Goal: Task Accomplishment & Management: Manage account settings

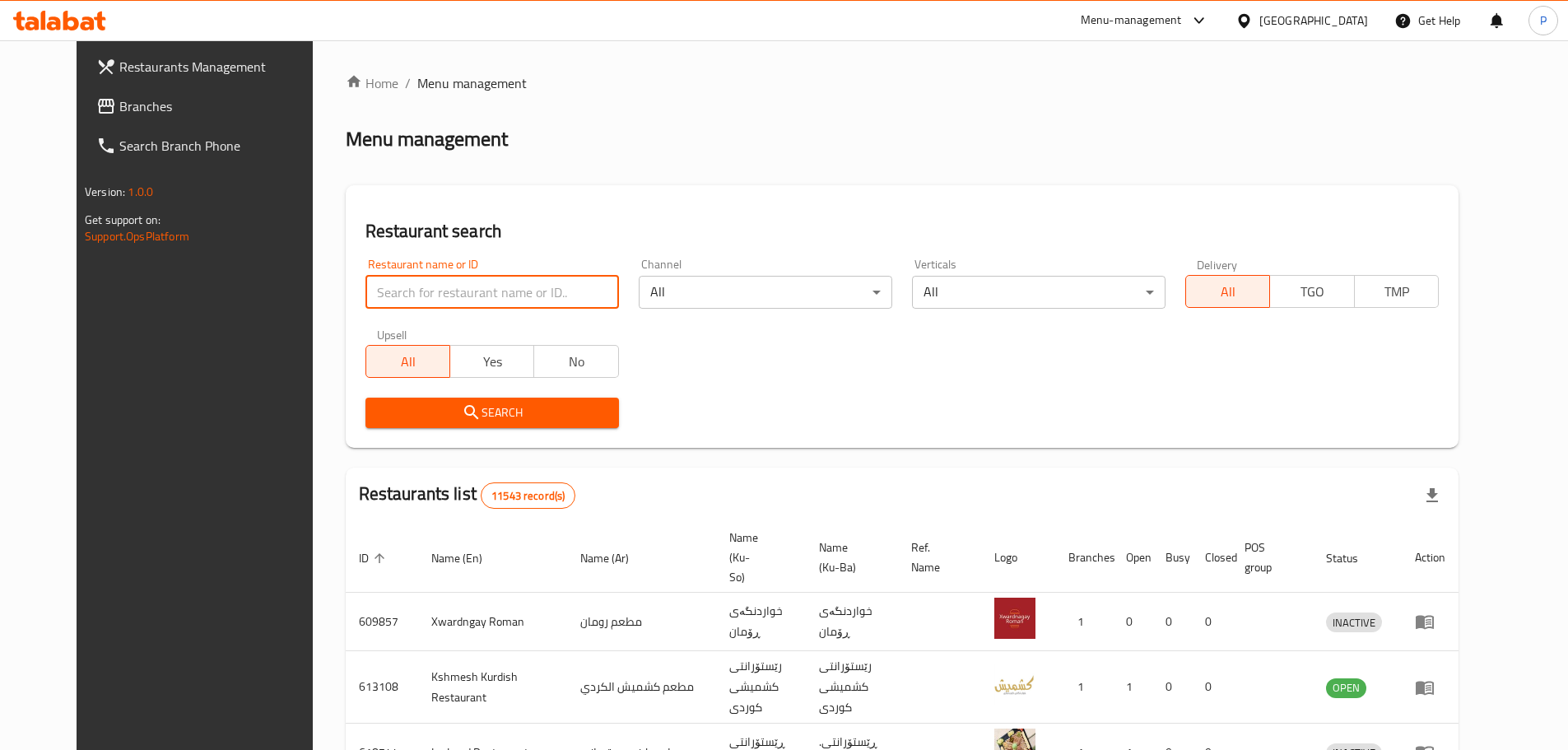
click at [450, 288] on input "search" at bounding box center [492, 292] width 254 height 33
type input "crave"
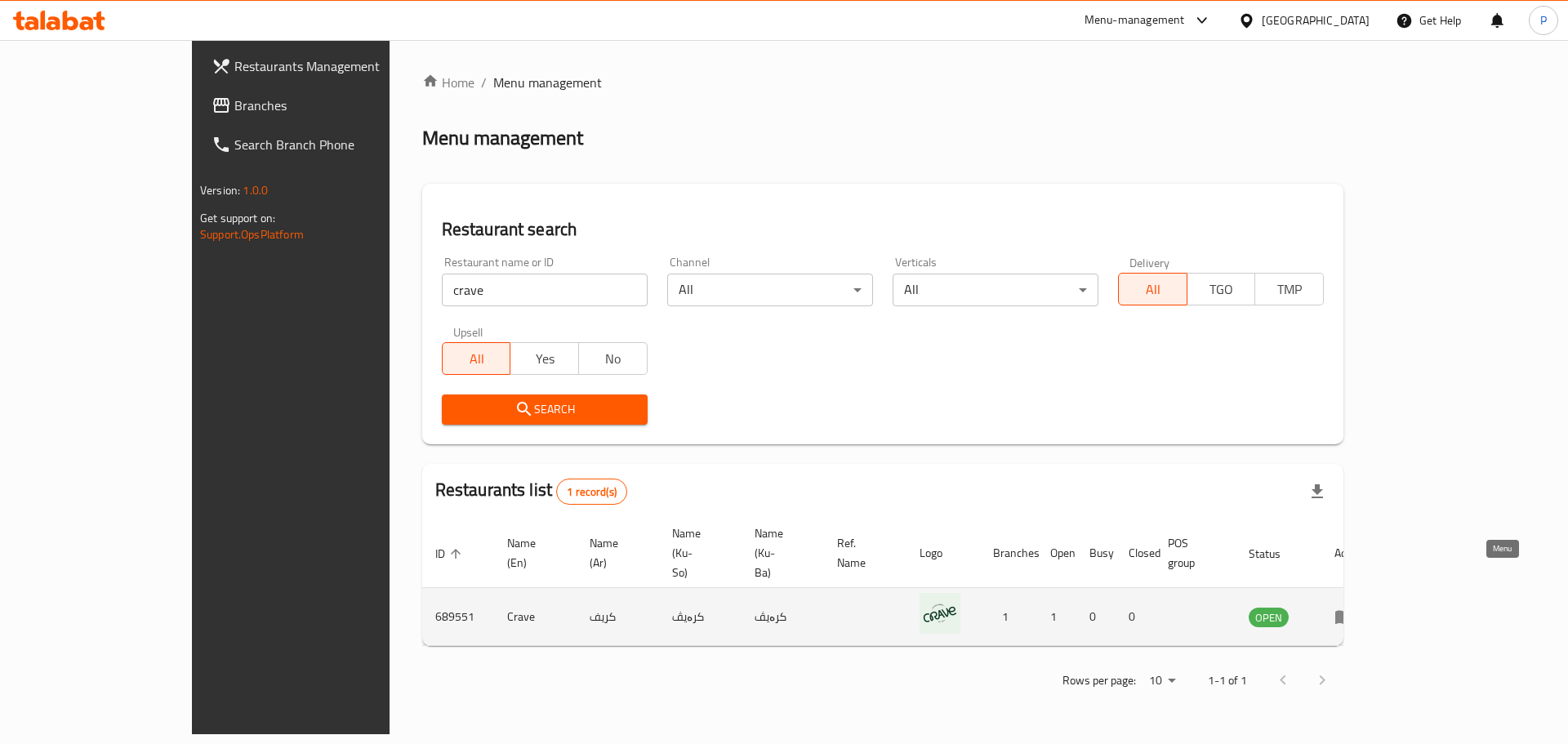
click at [1354, 607] on icon "enhanced table" at bounding box center [1344, 616] width 19 height 19
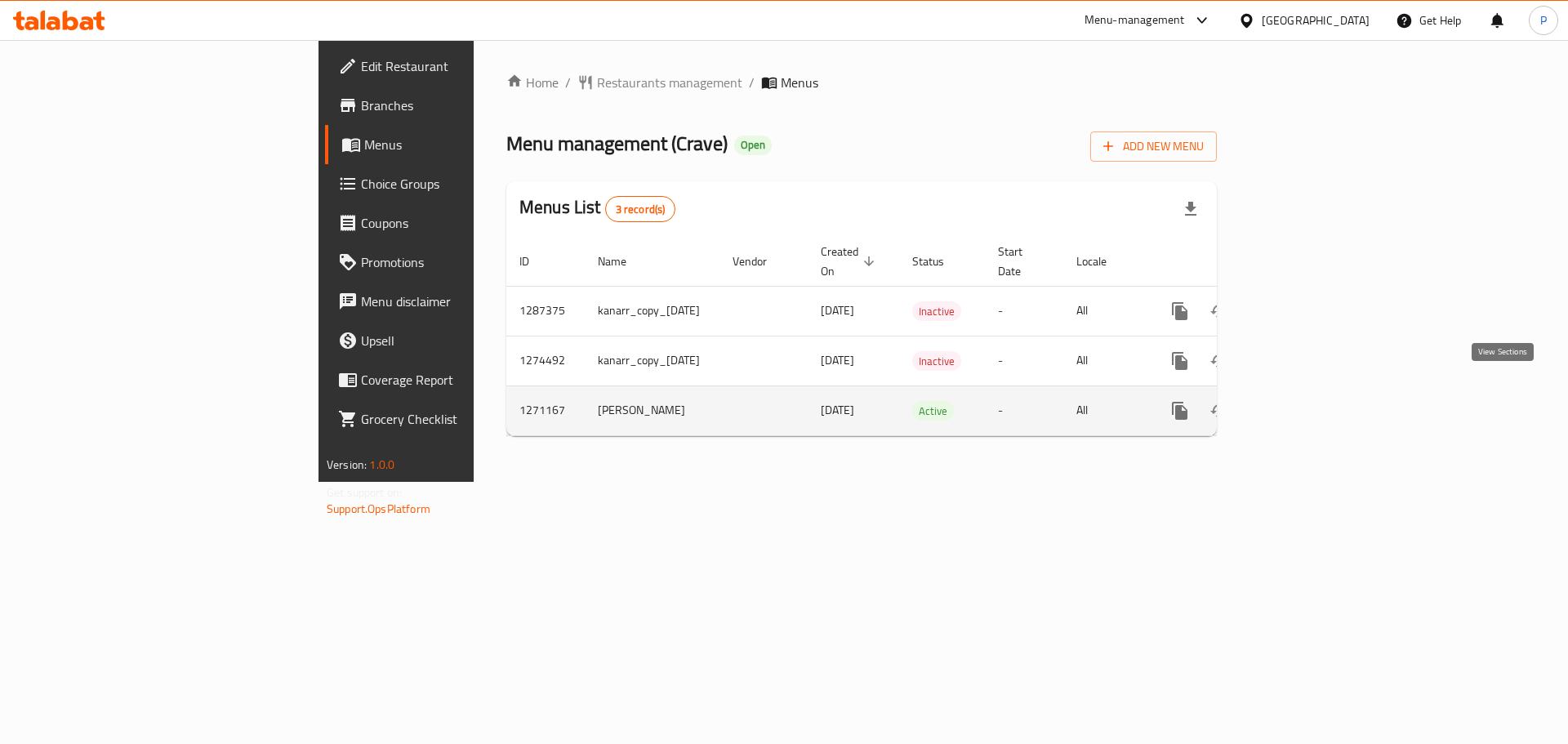
click at [1318, 391] on link "enhanced table" at bounding box center [1298, 411] width 40 height 40
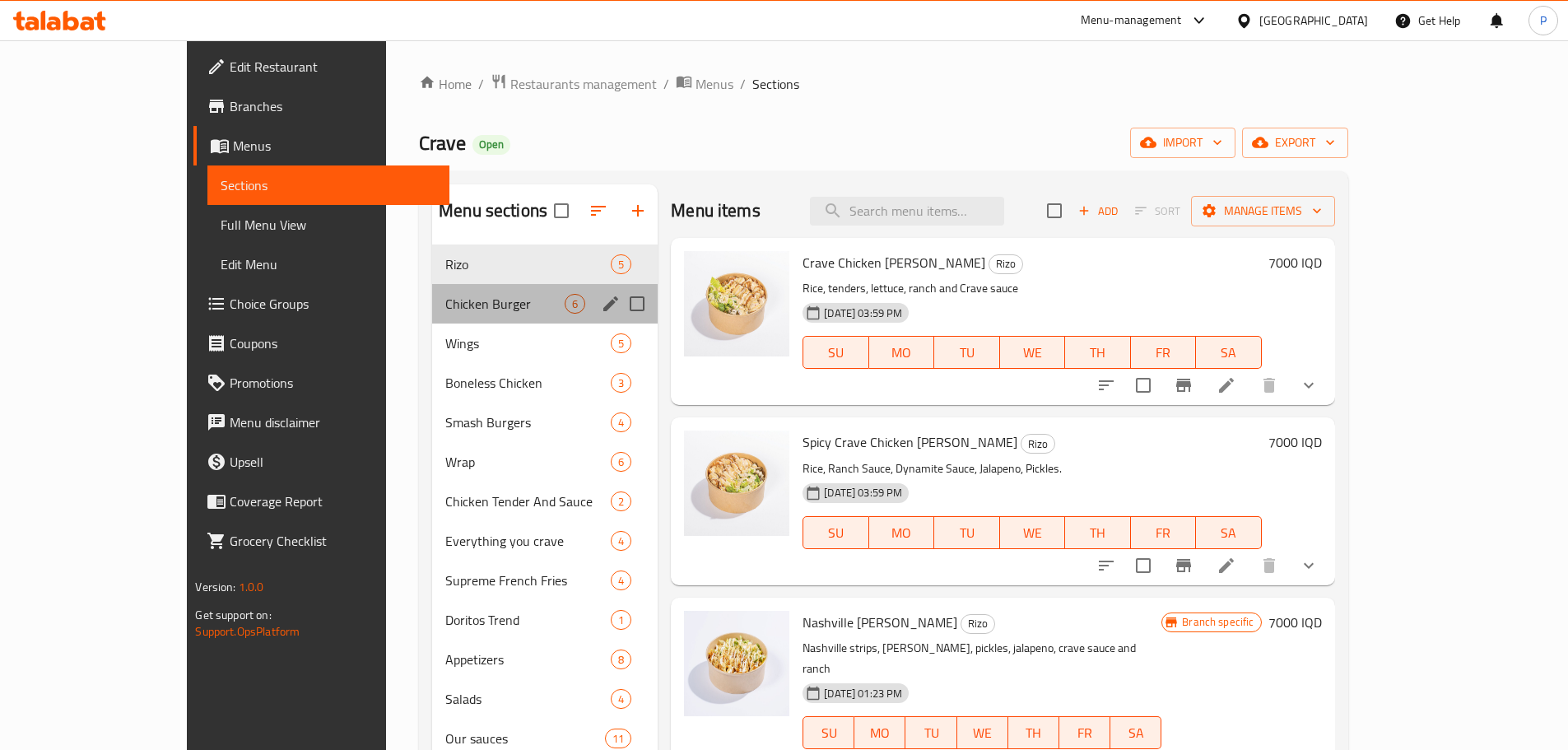
click at [432, 292] on div "Chicken Burger 6" at bounding box center [545, 304] width 226 height 40
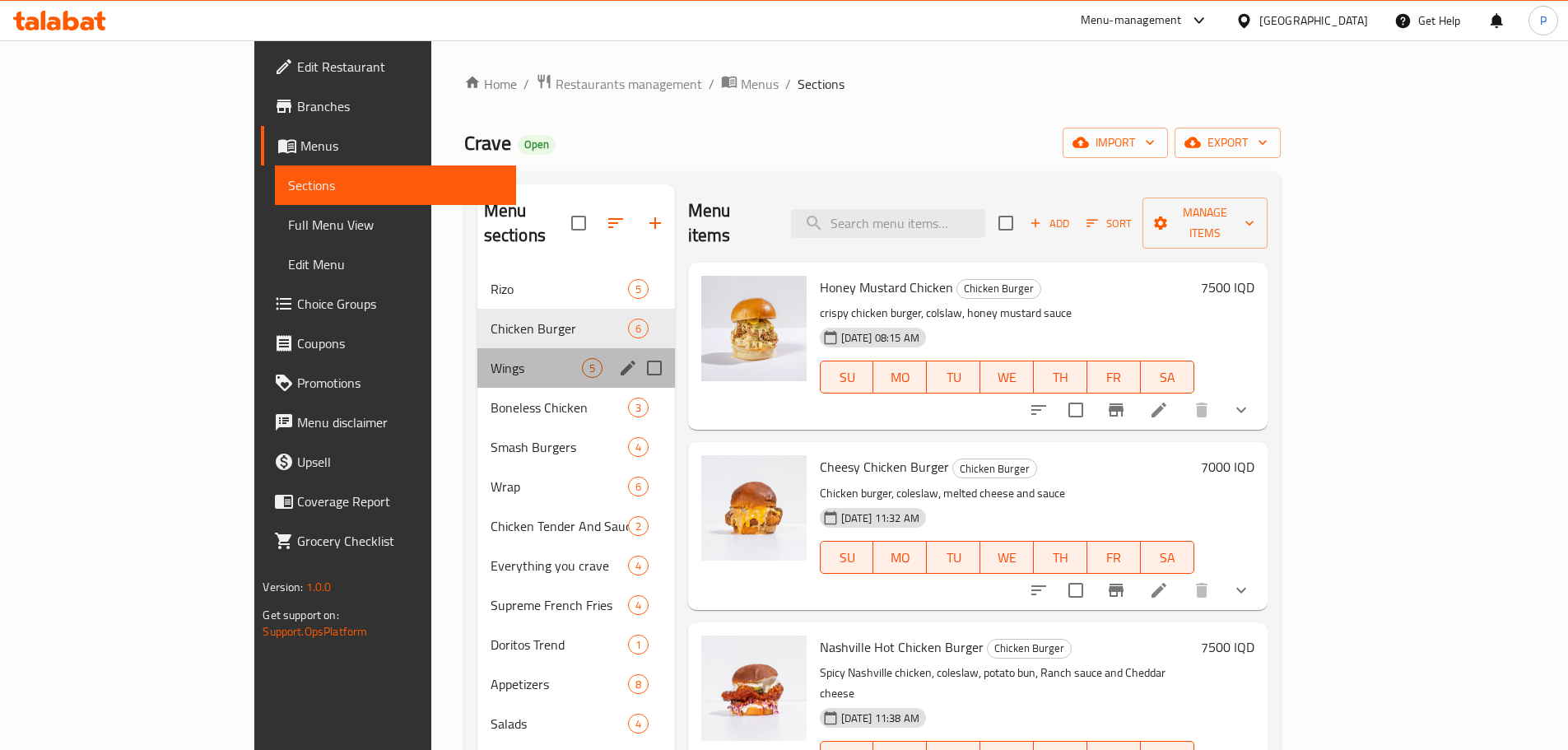
click at [478, 348] on div "Wings 5" at bounding box center [576, 367] width 198 height 40
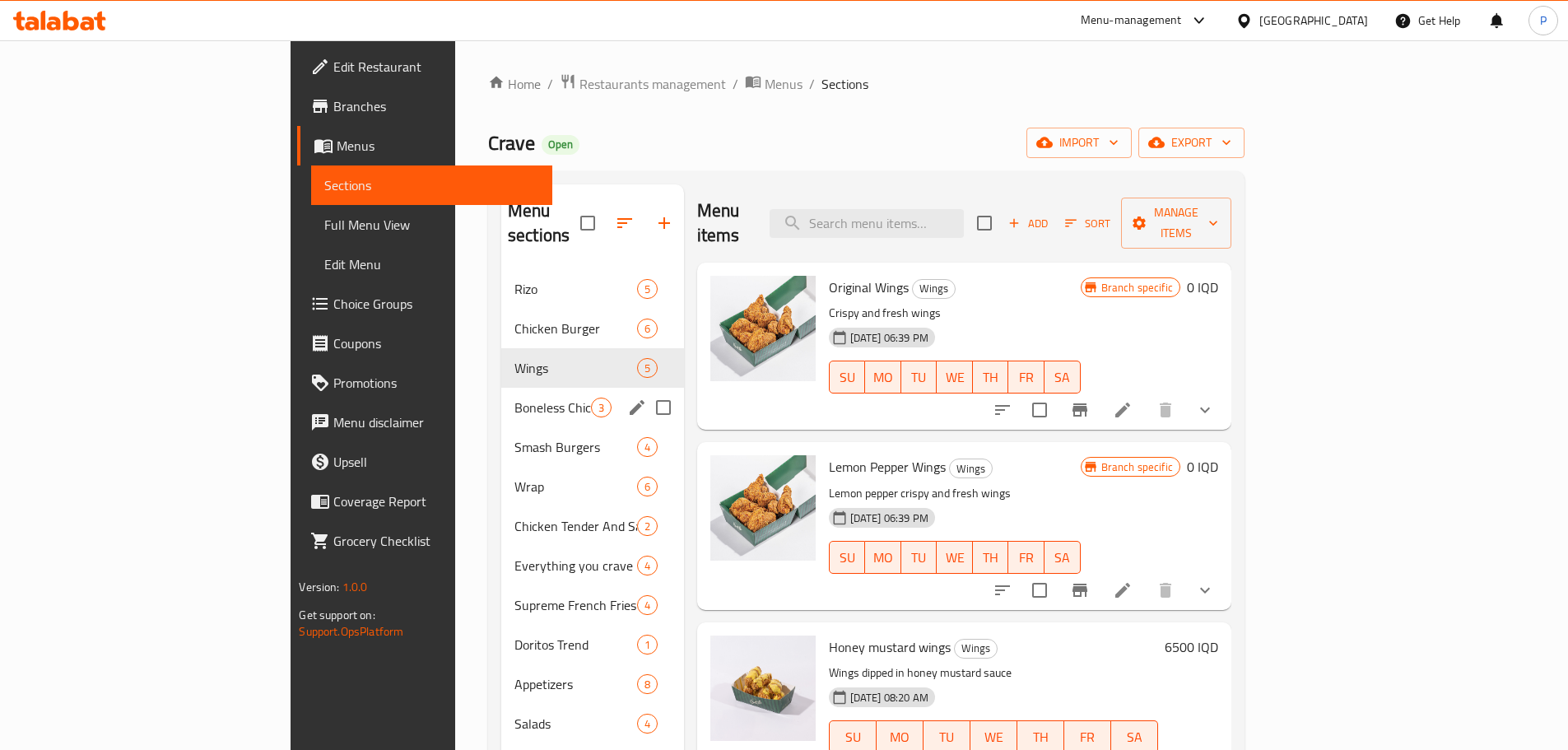
click at [501, 399] on div "Boneless Chicken 3" at bounding box center [592, 407] width 182 height 40
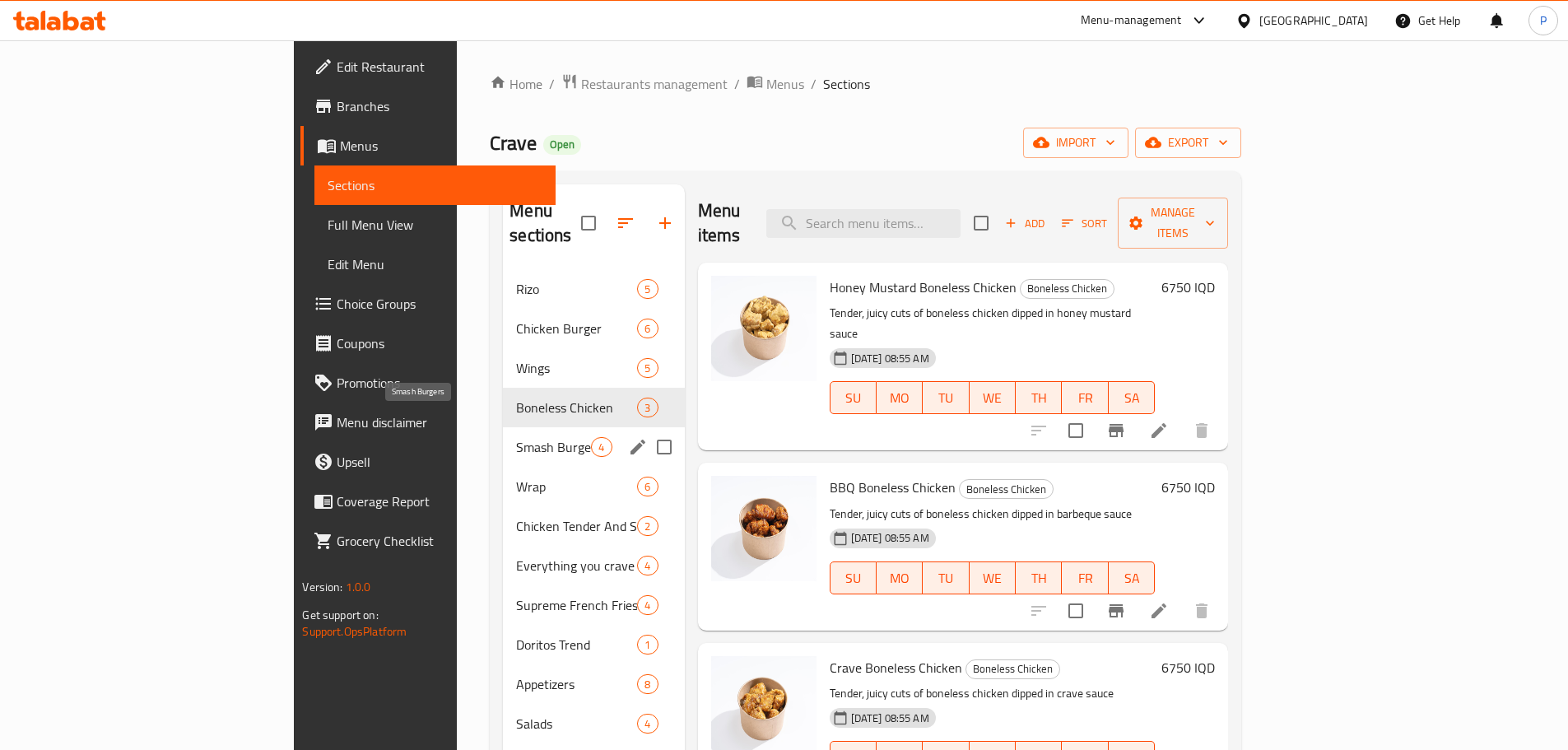
click at [516, 437] on span "Smash Burgers" at bounding box center [553, 446] width 75 height 20
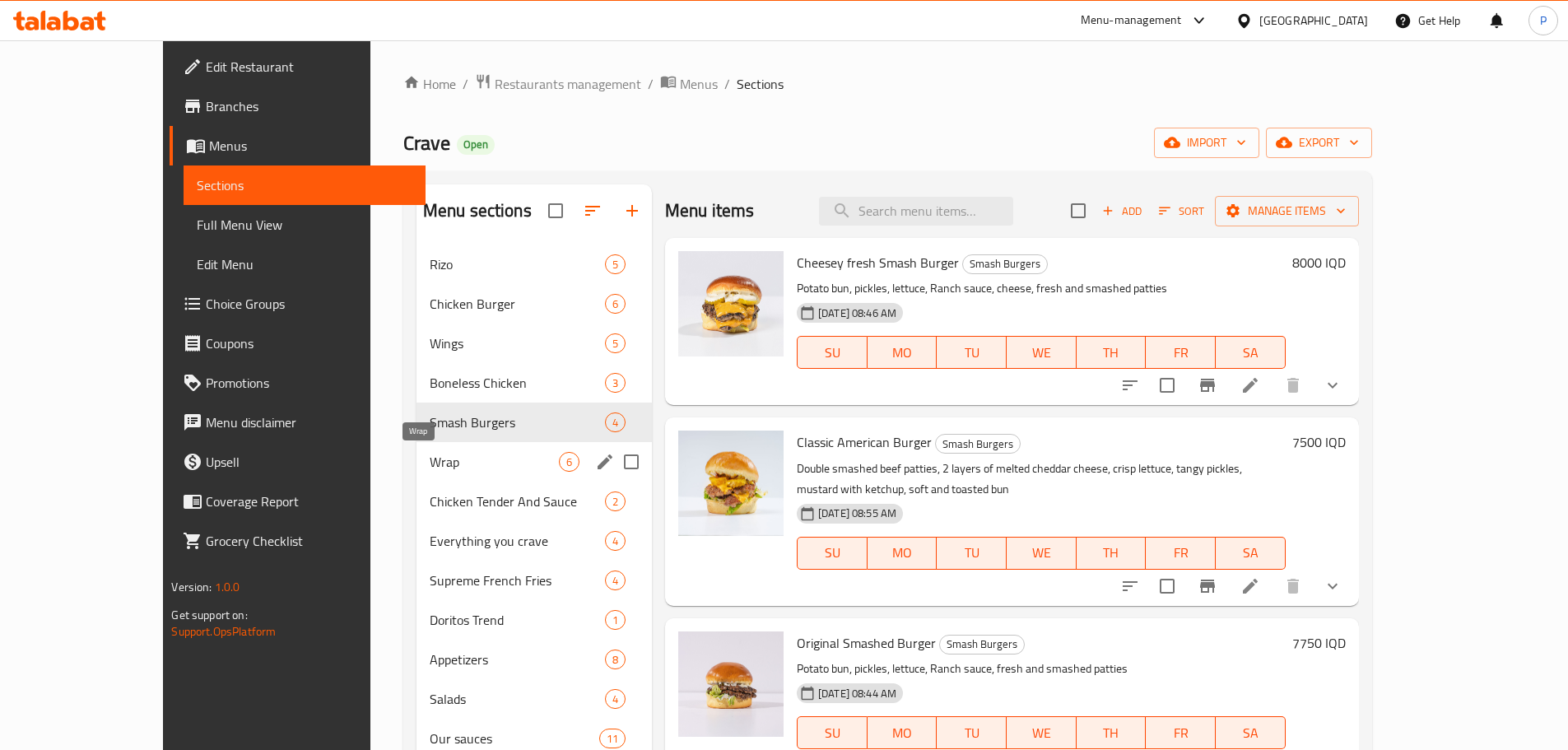
click at [429, 466] on span "Wrap" at bounding box center [494, 462] width 129 height 20
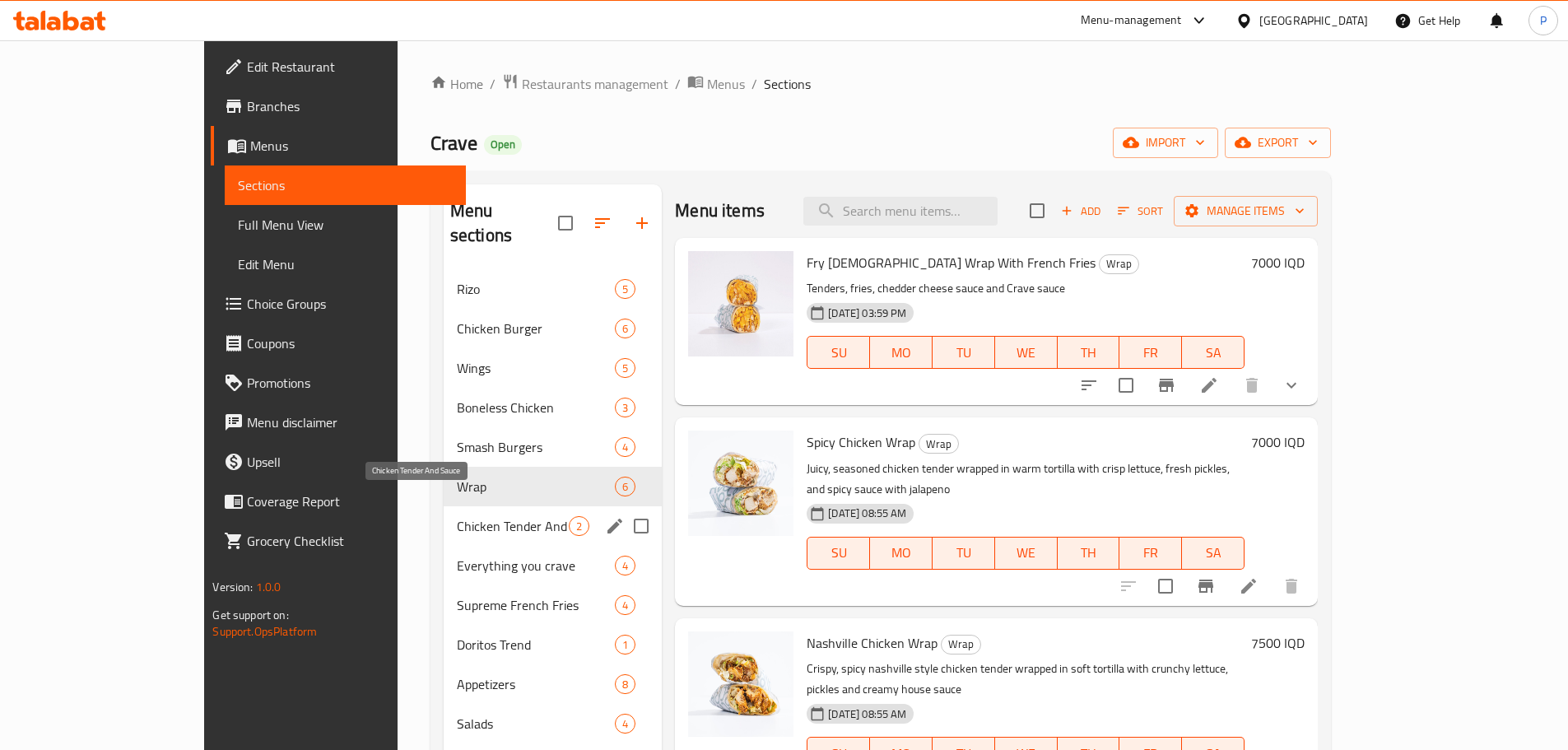
click at [456, 516] on span "Chicken Tender And Sauce" at bounding box center [512, 525] width 112 height 20
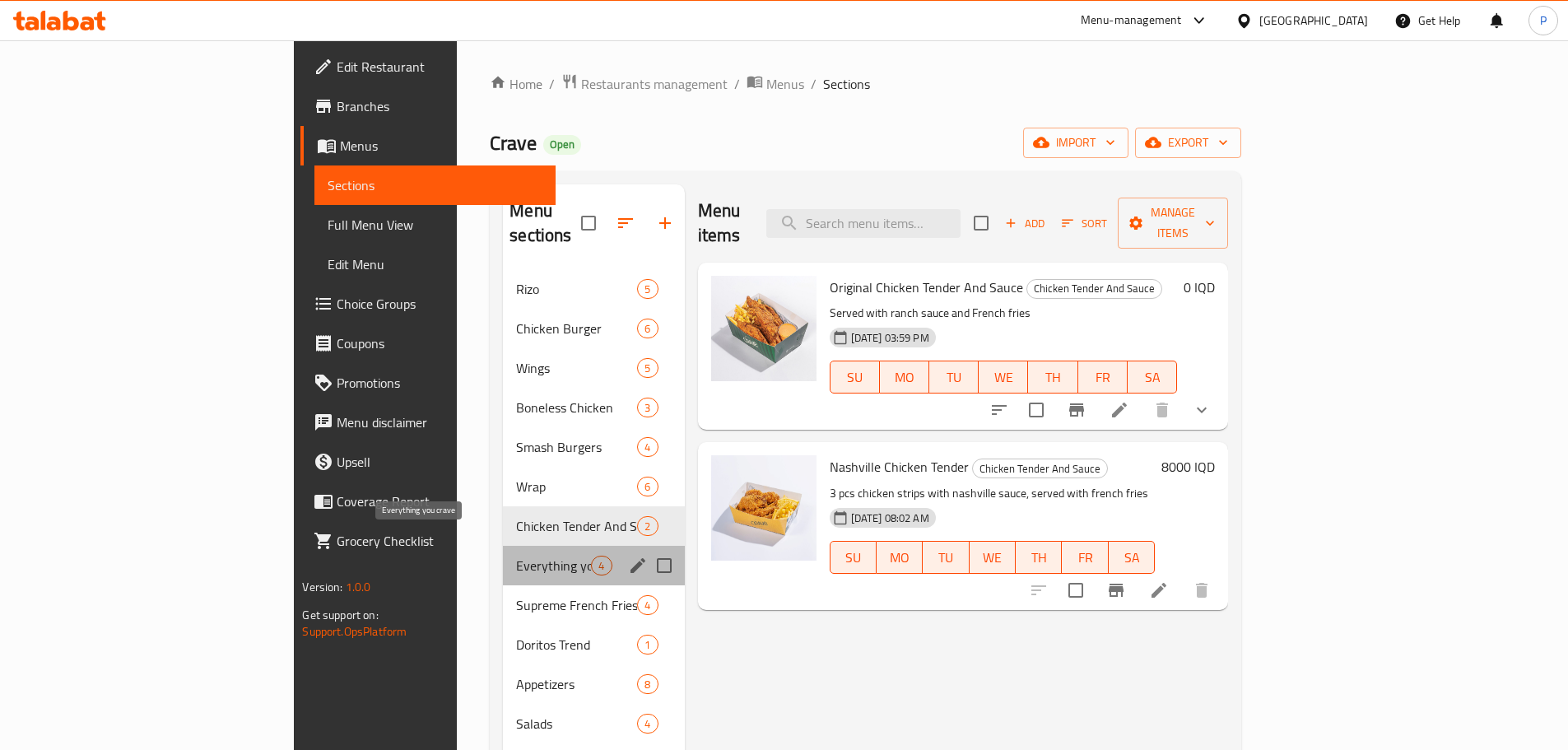
click at [516, 556] on span "Everything you crave" at bounding box center [553, 565] width 75 height 20
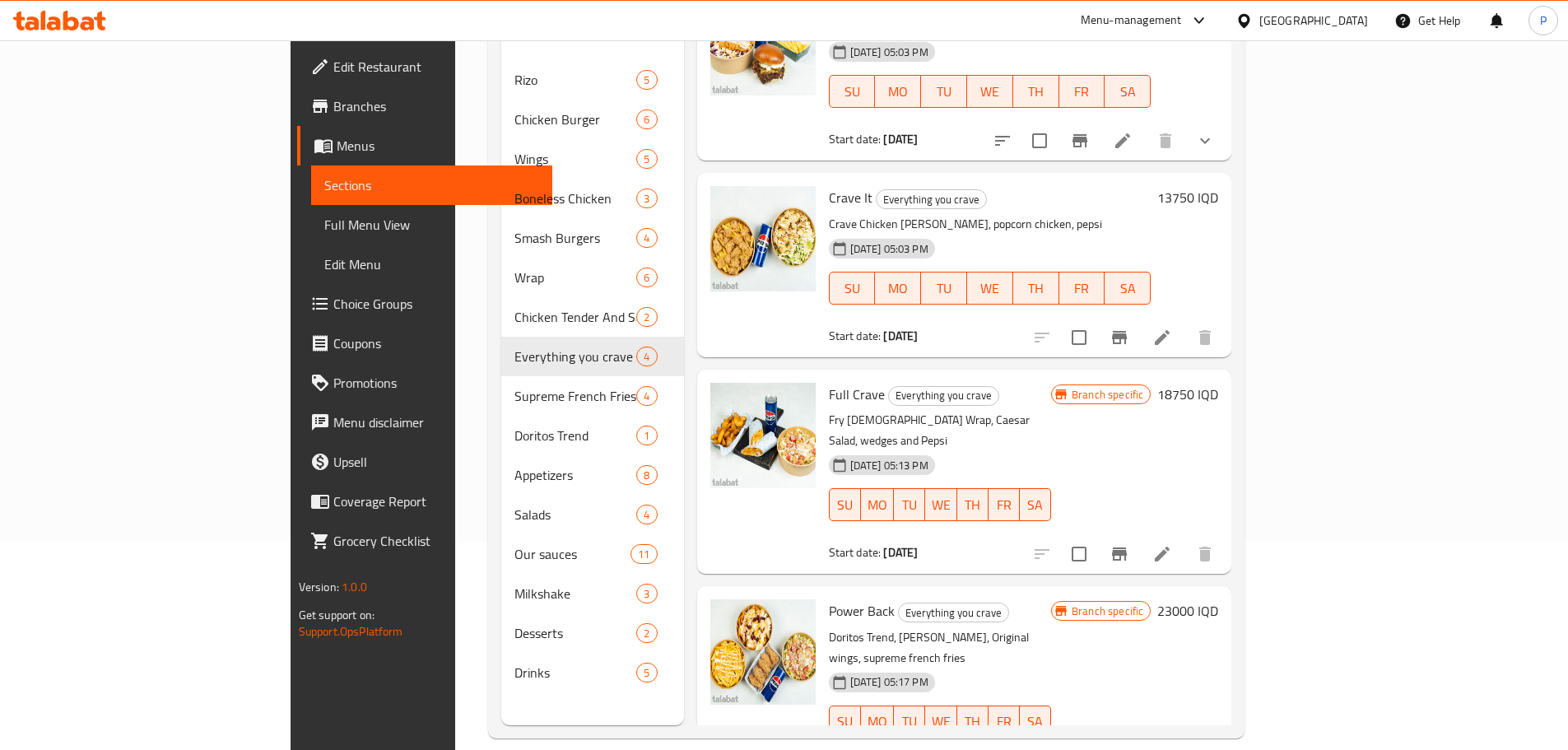
scroll to position [231, 0]
